Goal: Information Seeking & Learning: Learn about a topic

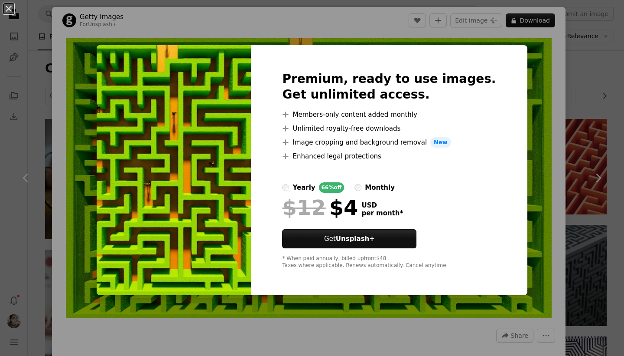
scroll to position [1109, 0]
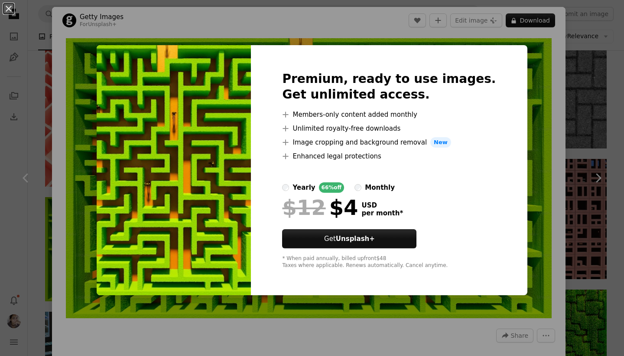
click at [567, 81] on div "An X shape Premium, ready to use images. Get unlimited access. A plus sign Memb…" at bounding box center [312, 178] width 624 height 356
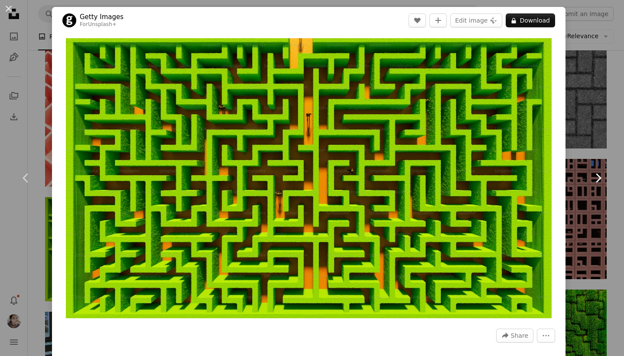
click at [598, 176] on icon at bounding box center [599, 177] width 6 height 9
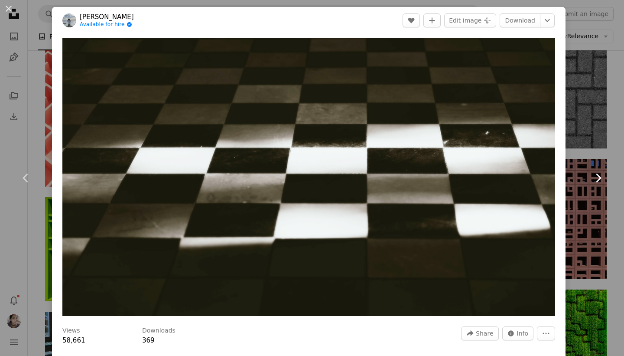
click at [599, 176] on icon at bounding box center [599, 177] width 6 height 9
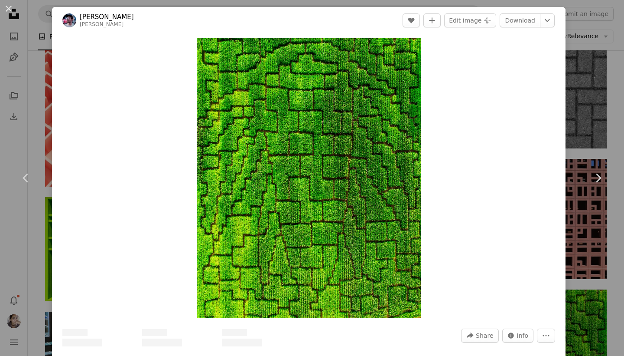
click at [600, 113] on div "An X shape Chevron left Chevron right Glib Albovsky albovsky A heart A plus sig…" at bounding box center [312, 178] width 624 height 356
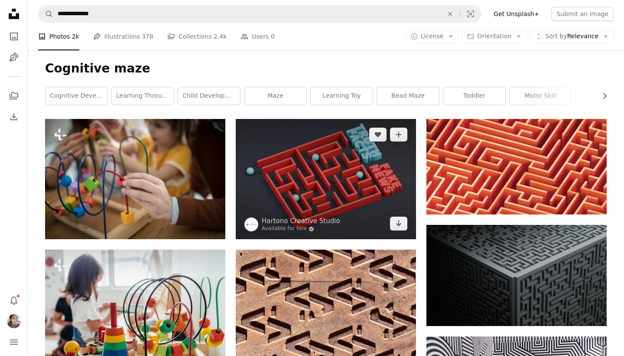
click at [319, 166] on img at bounding box center [326, 179] width 180 height 120
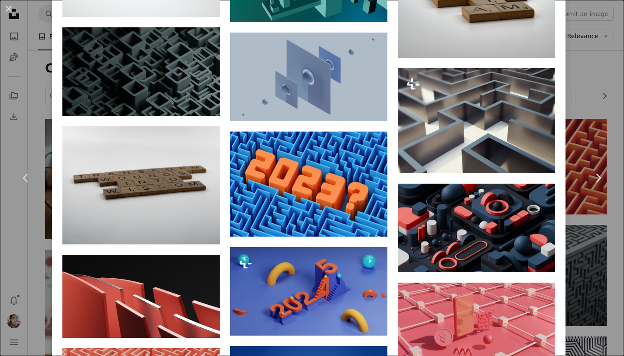
scroll to position [1161, 0]
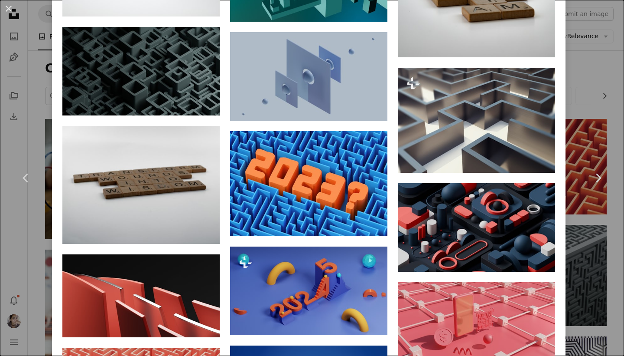
click at [592, 90] on div "An X shape Chevron left Chevron right Hartono Creative Studio Available for hir…" at bounding box center [312, 178] width 624 height 356
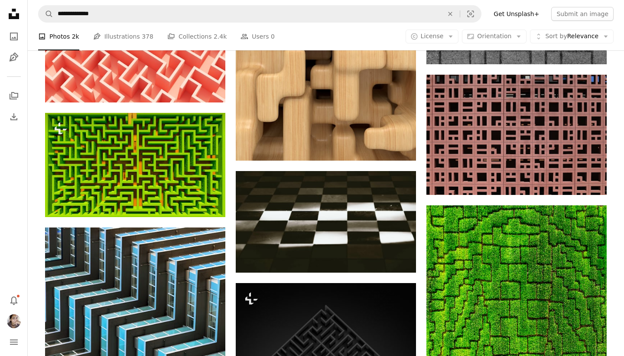
scroll to position [1194, 0]
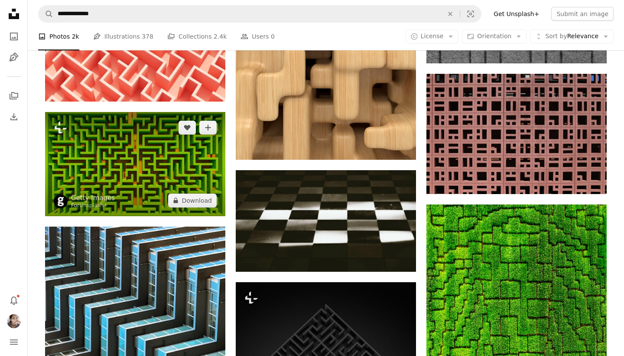
click at [145, 157] on img at bounding box center [135, 164] width 180 height 104
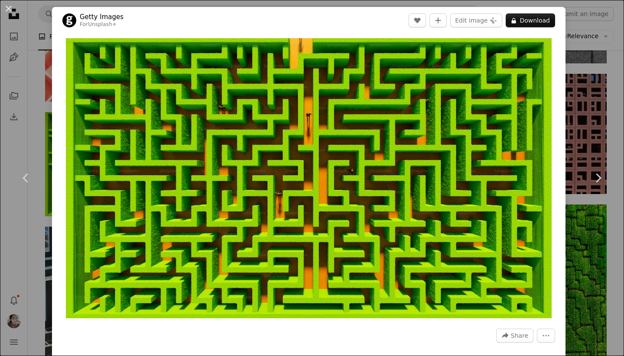
click at [585, 104] on div "An X shape Chevron left Chevron right Getty Images For Unsplash+ A heart A plus…" at bounding box center [312, 178] width 624 height 356
